Goal: Task Accomplishment & Management: Use online tool/utility

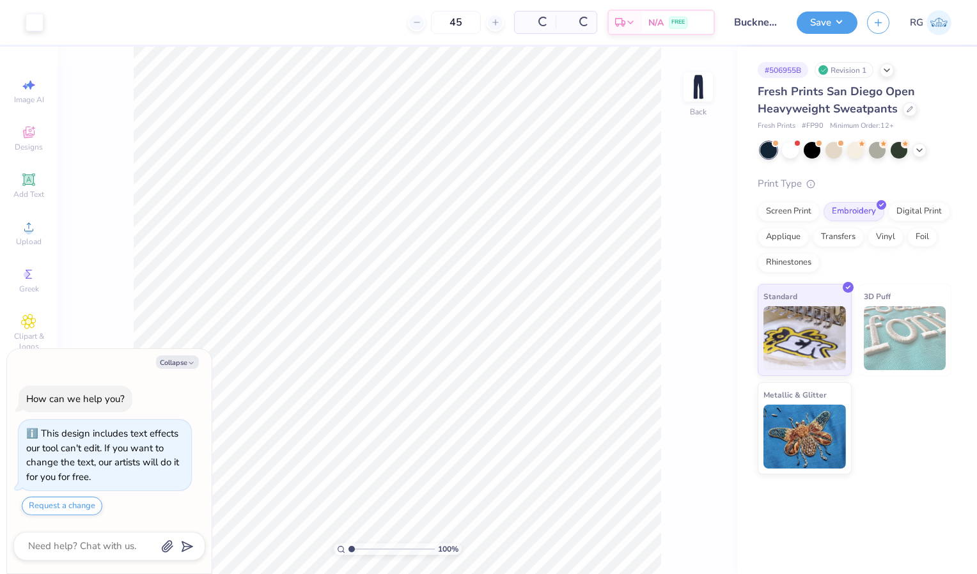
scroll to position [36, 0]
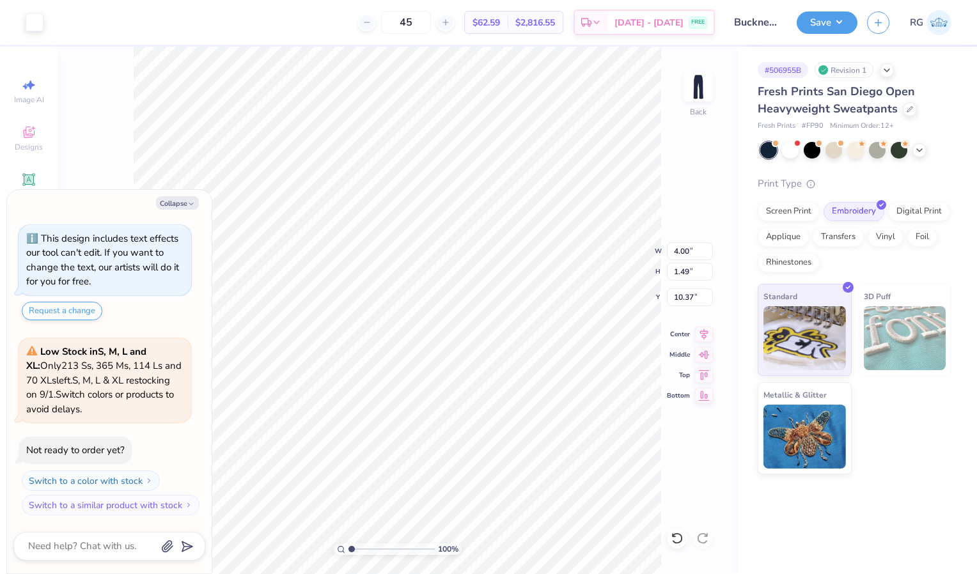
type textarea "x"
type input "4.44"
type input "1.65"
type input "10.21"
click at [810, 20] on button "Save" at bounding box center [827, 21] width 61 height 22
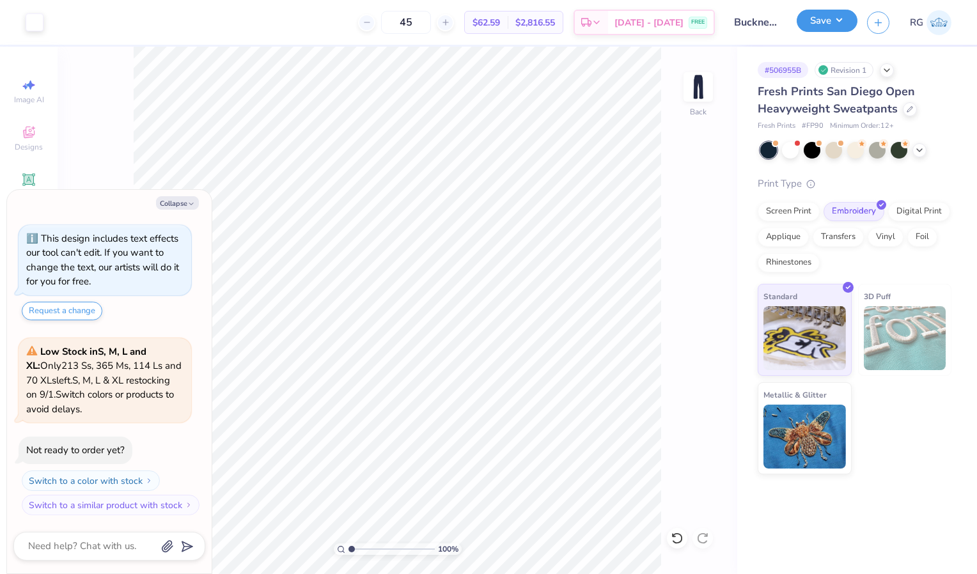
type textarea "x"
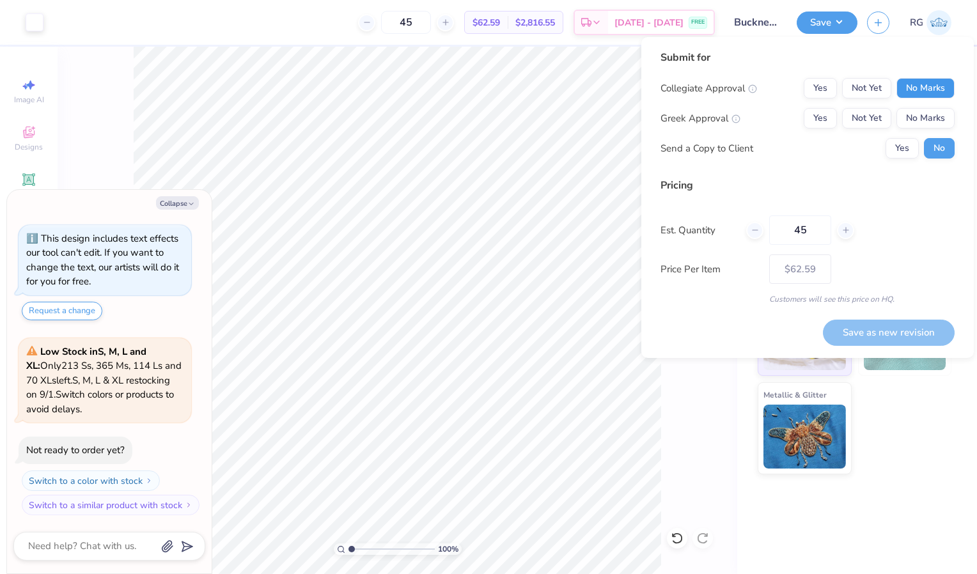
click at [906, 84] on button "No Marks" at bounding box center [926, 88] width 58 height 20
click at [831, 116] on button "Yes" at bounding box center [820, 118] width 33 height 20
click at [813, 230] on input "45" at bounding box center [800, 230] width 62 height 29
type input "4"
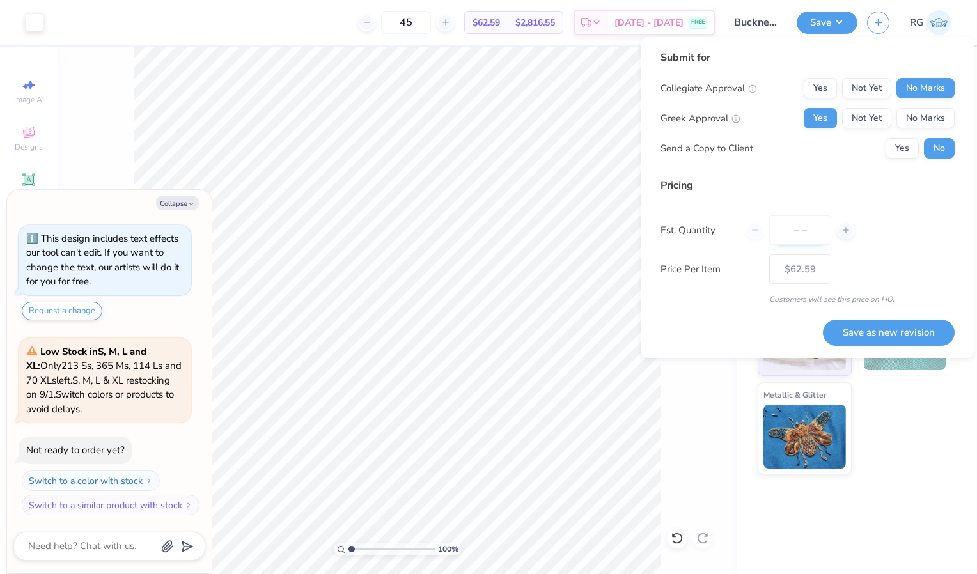
type input "0"
type input "050"
type input "50"
type input "$61.60"
type input "0"
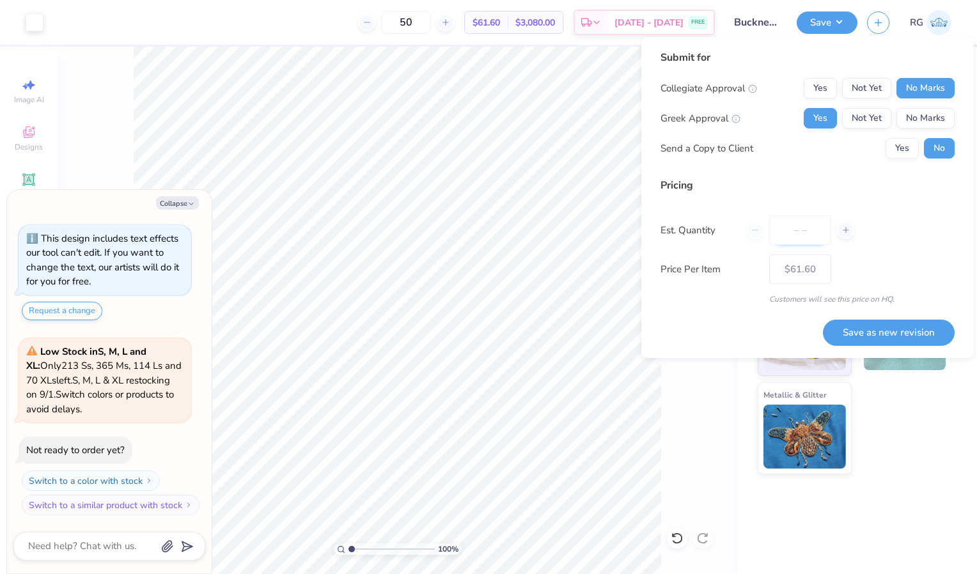
type input "0"
type input "50"
type input "$61.60"
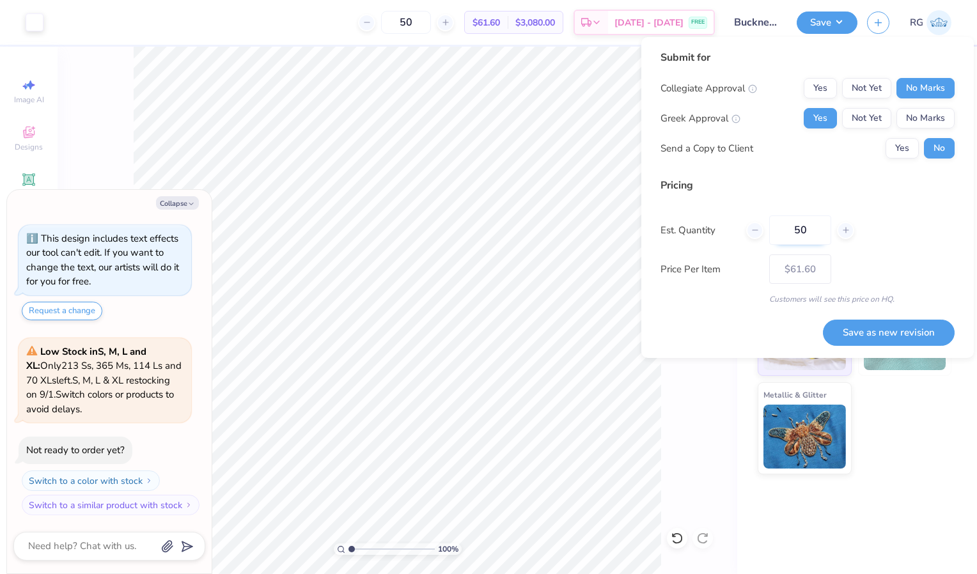
type input "5"
type input "60"
type input "$61.25"
type input "6"
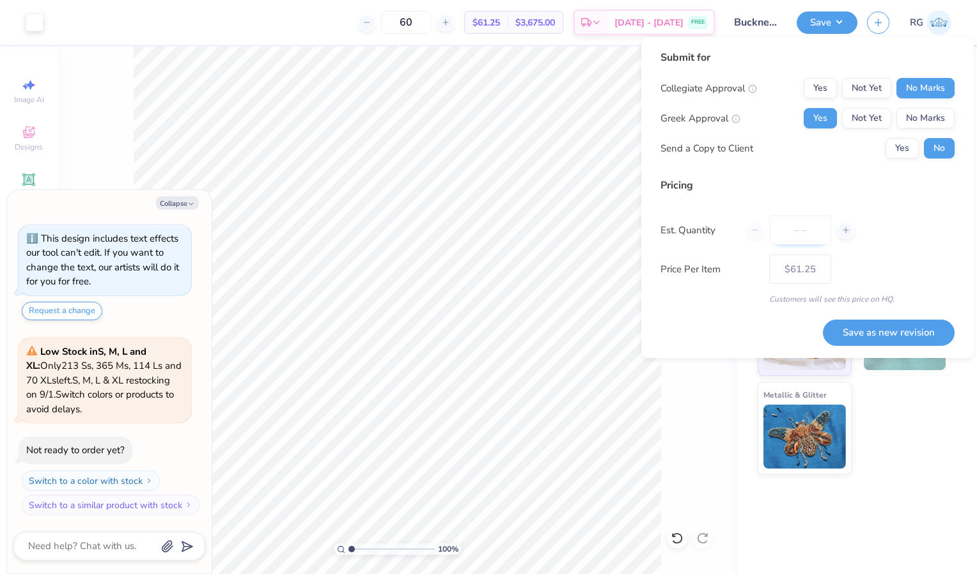
type input "0"
type input "070"
type input "70"
type input "$61.00"
type input "07"
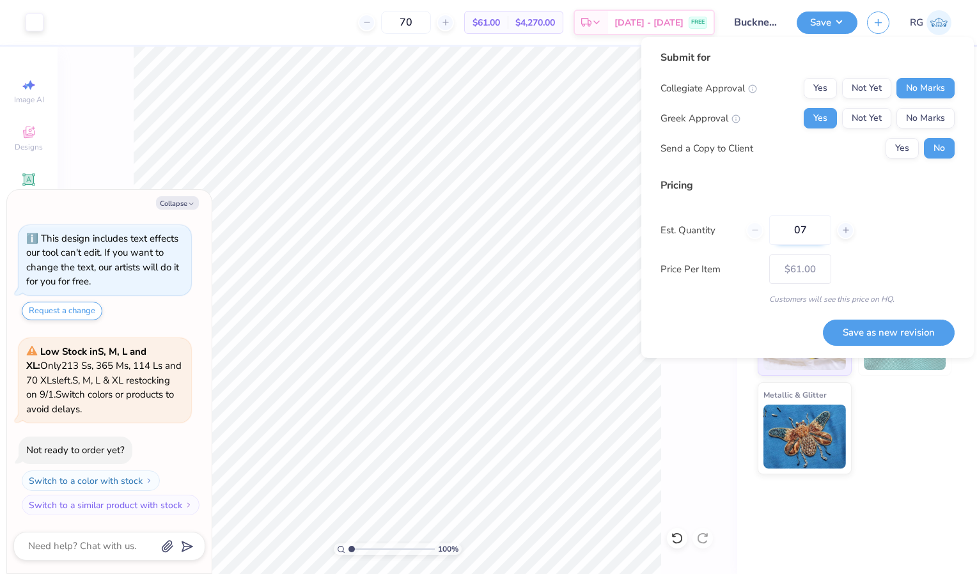
type input "7"
click at [813, 230] on input "07" at bounding box center [800, 230] width 62 height 29
type input "0"
type input "050"
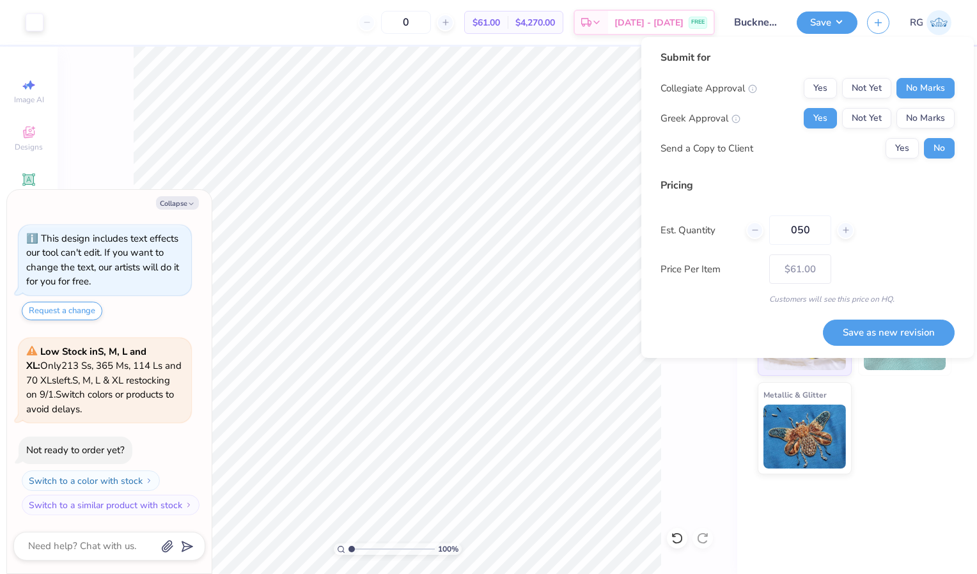
type input "50"
type input "$61.60"
type input "0"
type input "050"
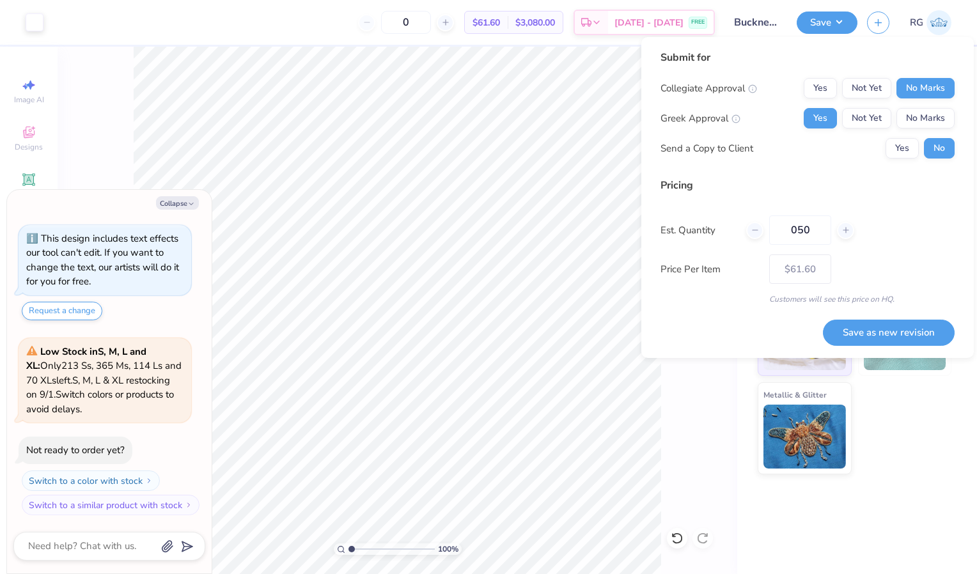
type input "50"
type input "$61.60"
type input "050"
click at [874, 336] on button "Save as new revision" at bounding box center [889, 333] width 132 height 26
type input "$61.60"
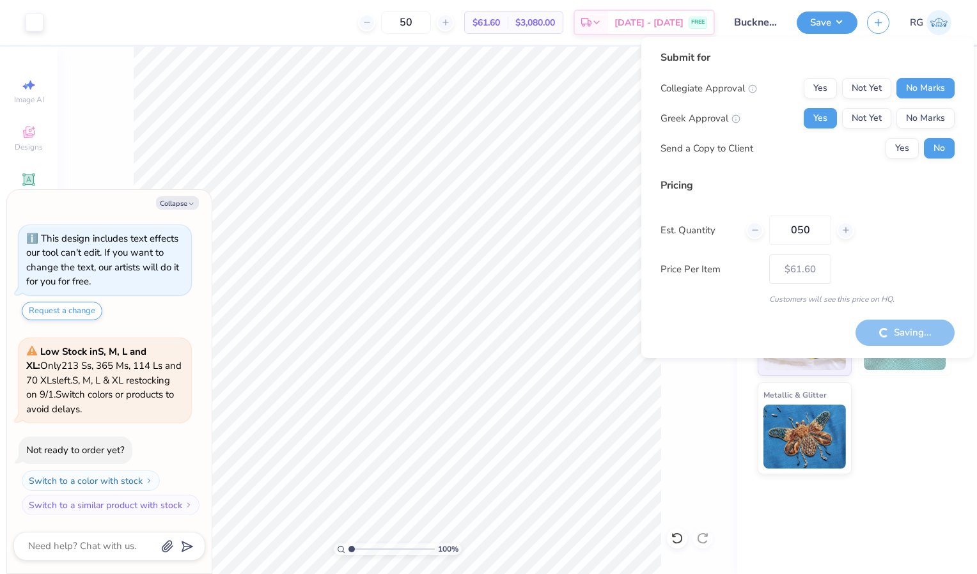
type textarea "x"
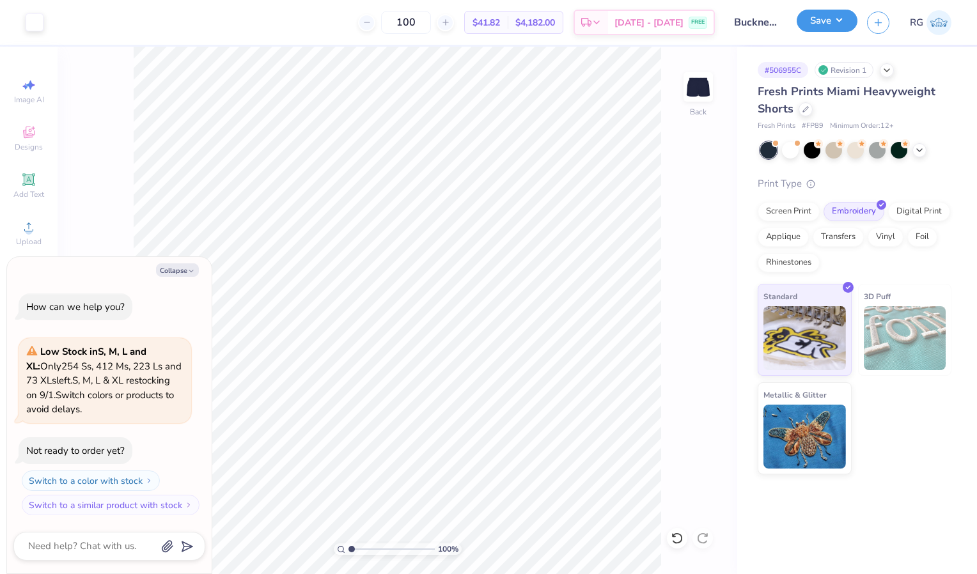
click at [818, 19] on button "Save" at bounding box center [827, 21] width 61 height 22
type textarea "x"
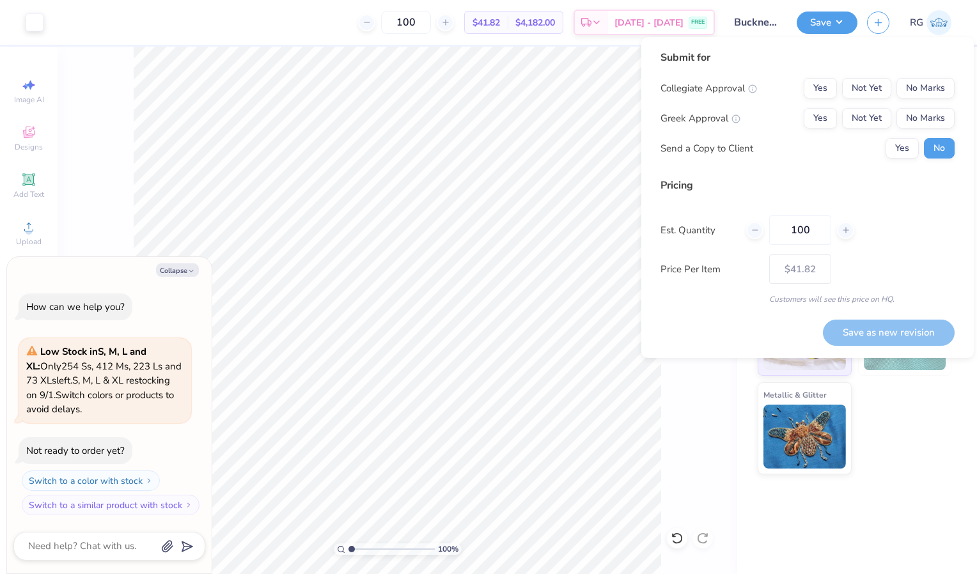
click at [927, 76] on div "Submit for Collegiate Approval Yes Not Yet No Marks Greek Approval Yes Not Yet …" at bounding box center [808, 109] width 294 height 118
click at [905, 84] on button "No Marks" at bounding box center [926, 88] width 58 height 20
click at [816, 117] on button "Yes" at bounding box center [820, 118] width 33 height 20
click at [810, 231] on input "100" at bounding box center [800, 230] width 62 height 29
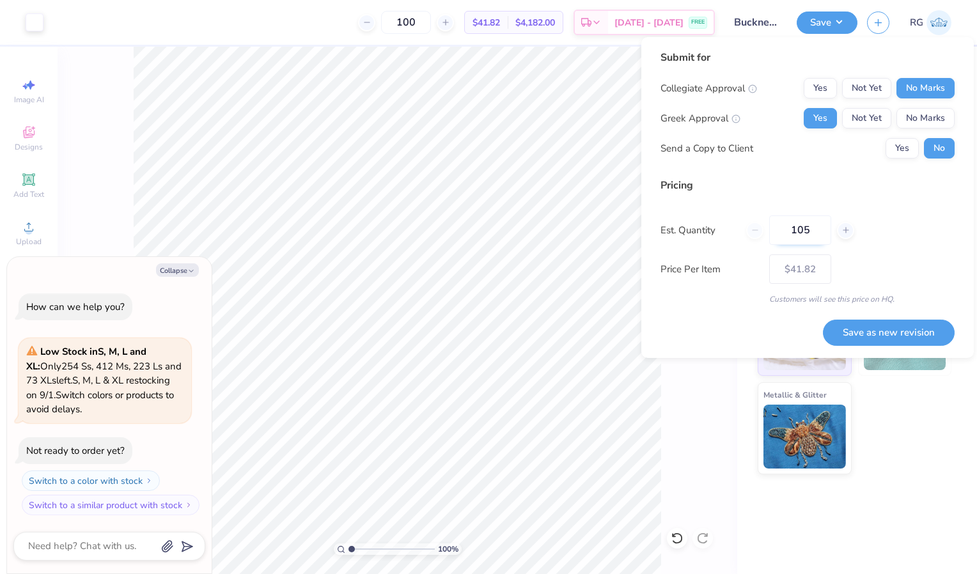
type input "1050"
type input "$40.40"
type input "1"
type input "0"
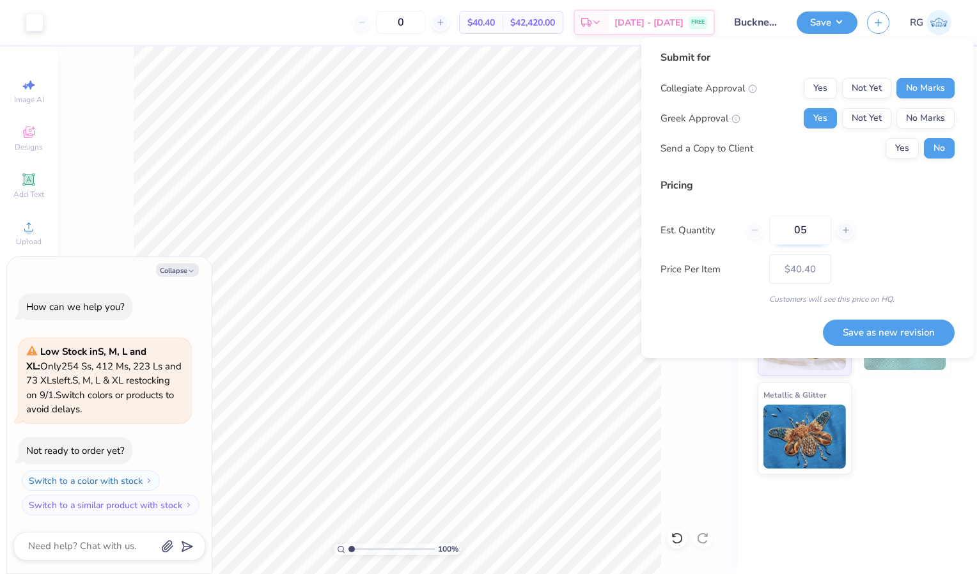
type input "050"
type input "50"
type input "$43.36"
type input "050"
click at [898, 334] on button "Save as new revision" at bounding box center [889, 333] width 132 height 26
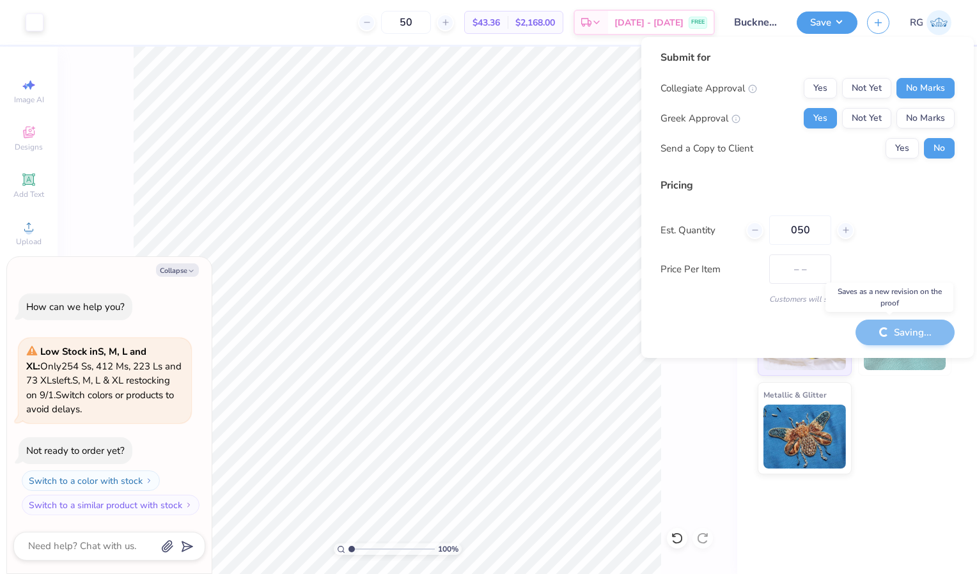
type input "$43.36"
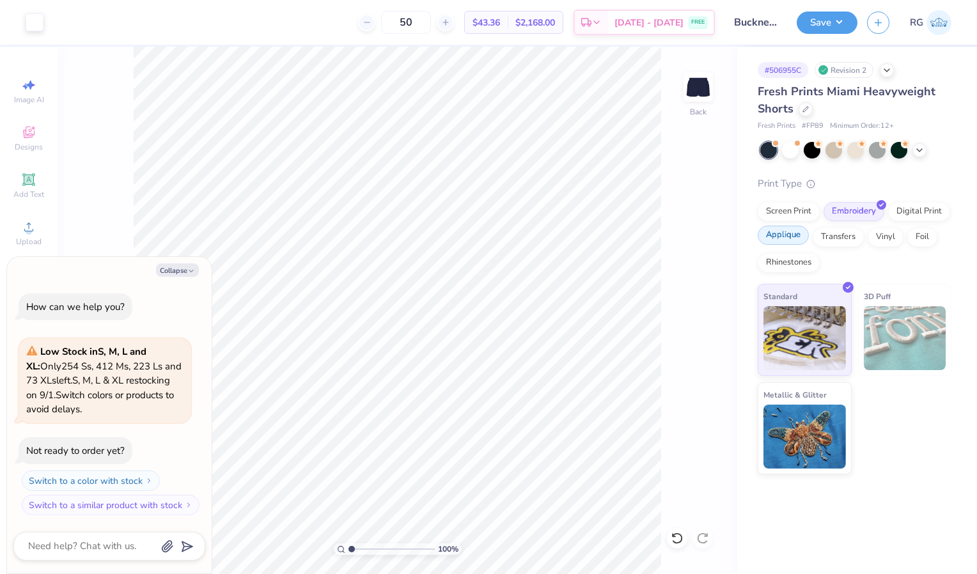
click at [790, 238] on div "Applique" at bounding box center [783, 235] width 51 height 19
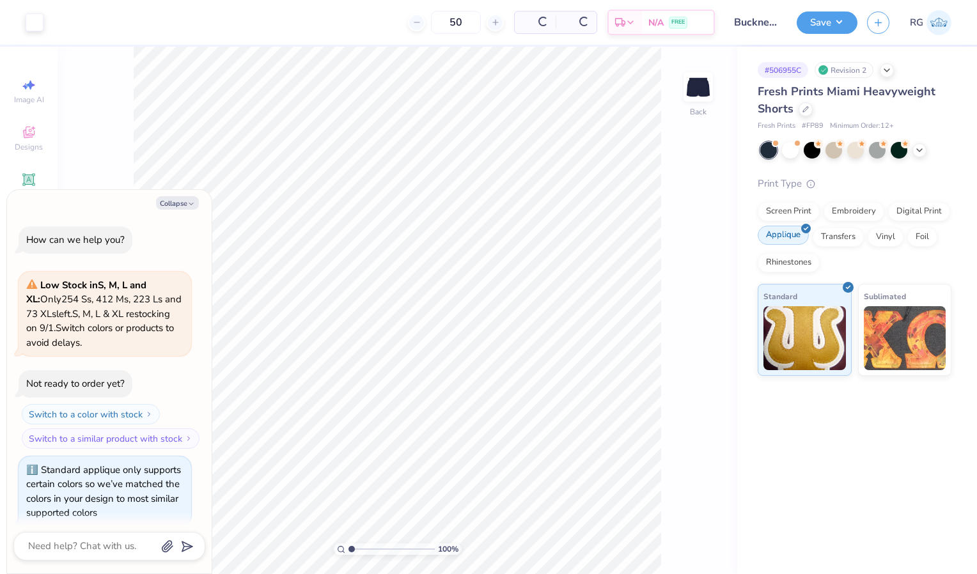
scroll to position [12, 0]
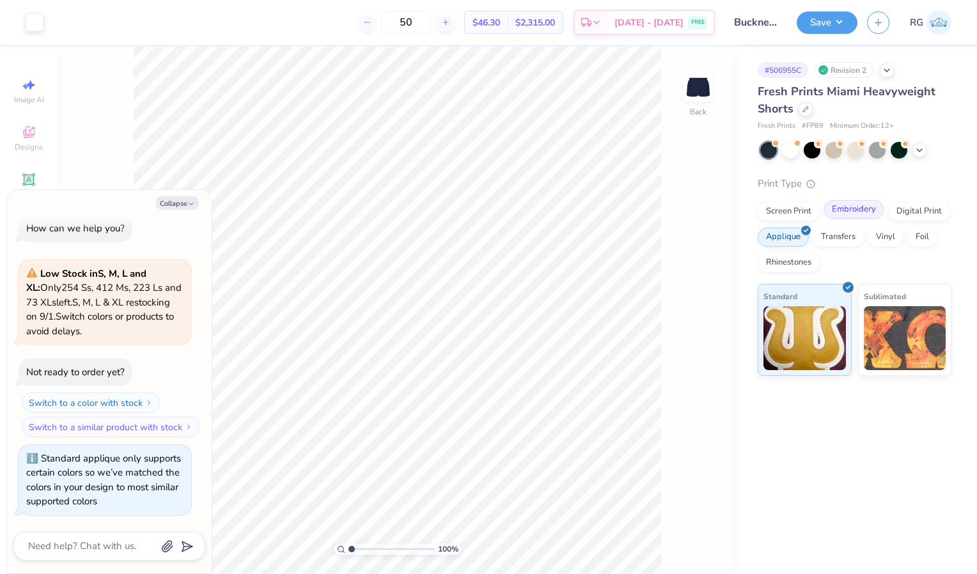
click at [859, 208] on div "Embroidery" at bounding box center [854, 209] width 61 height 19
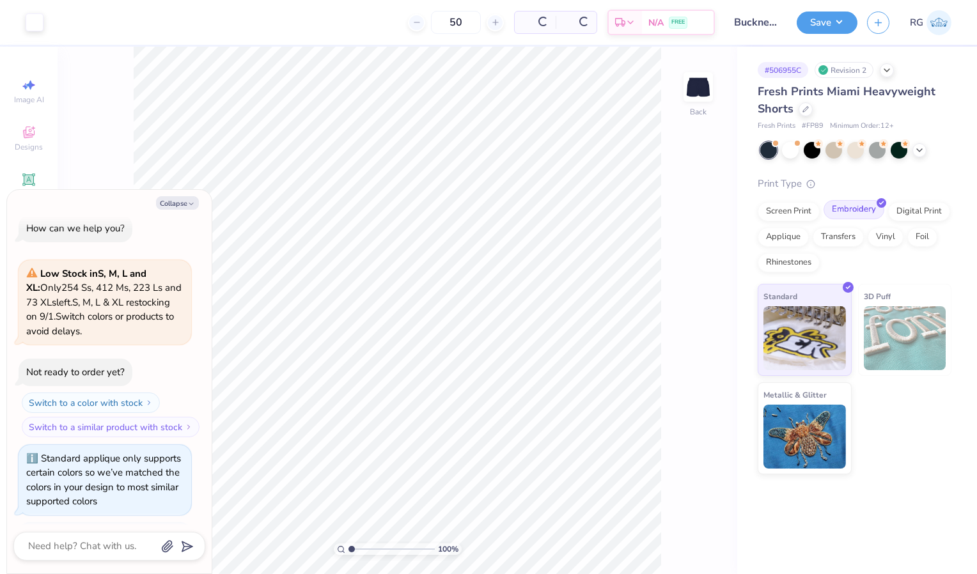
scroll to position [90, 0]
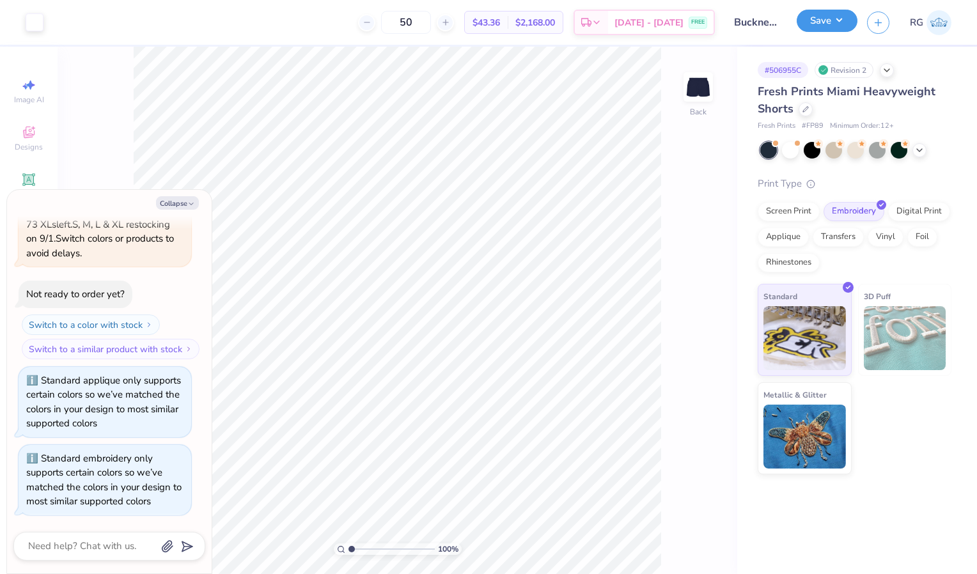
click at [832, 20] on button "Save" at bounding box center [827, 21] width 61 height 22
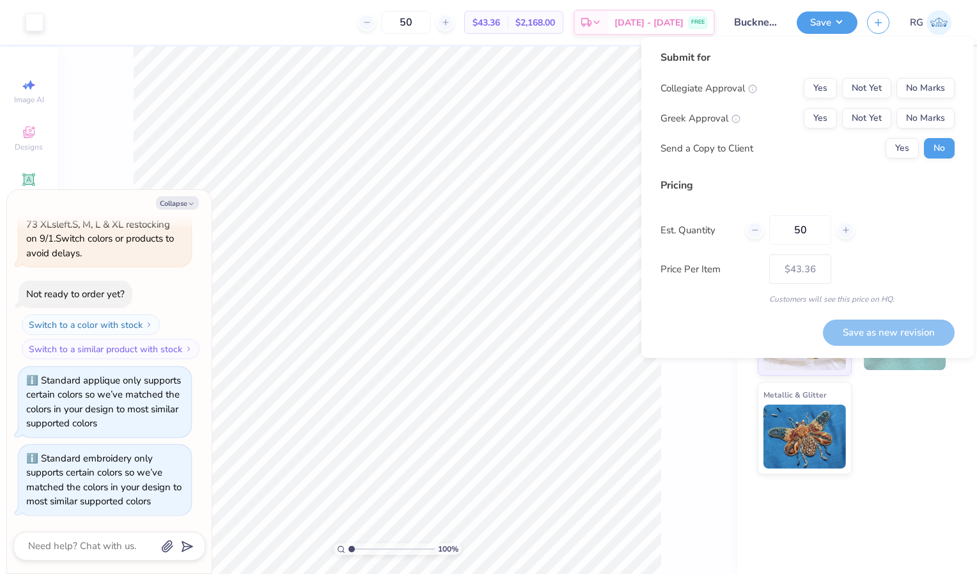
type textarea "x"
